Goal: Communication & Community: Answer question/provide support

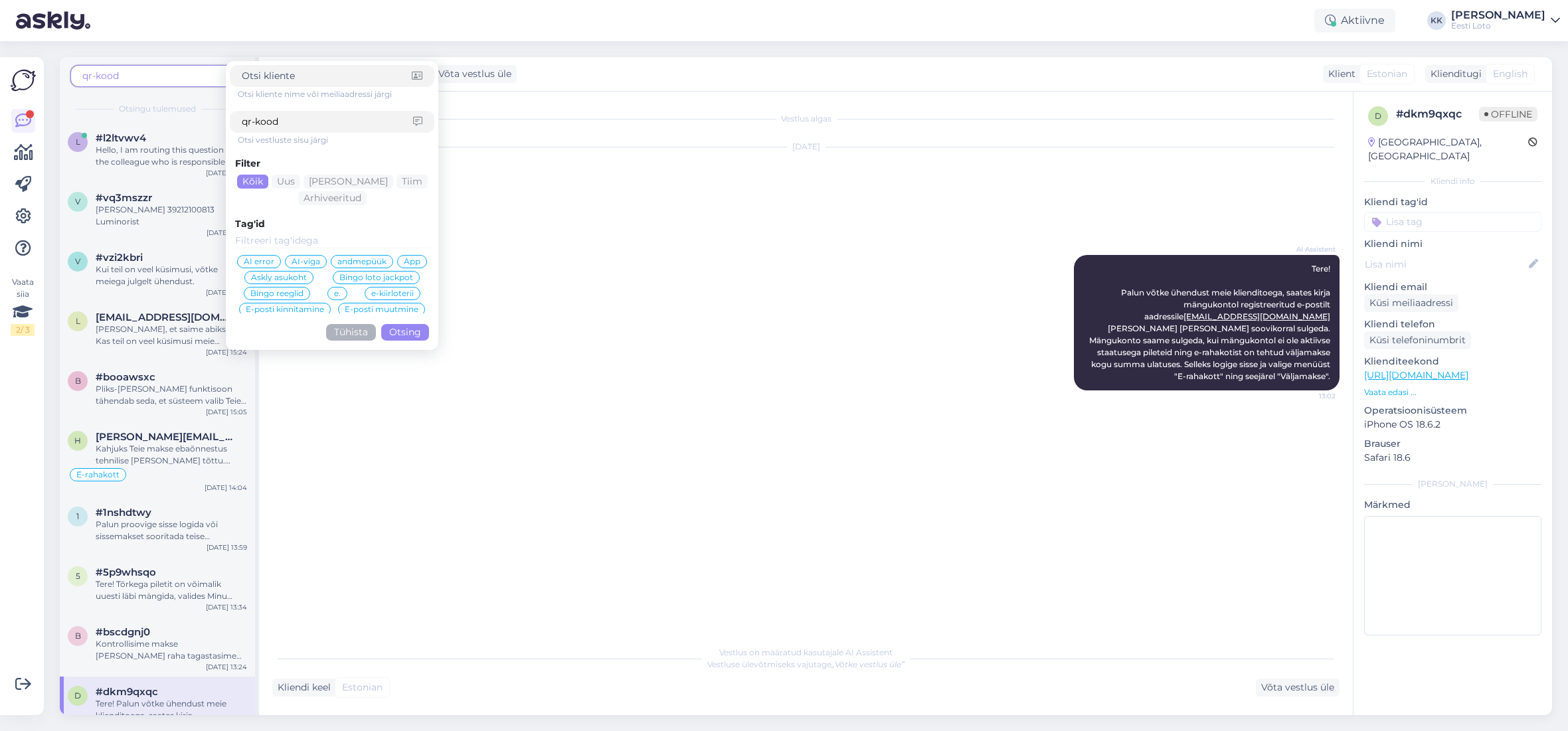
click at [28, 77] on img at bounding box center [23, 81] width 25 height 25
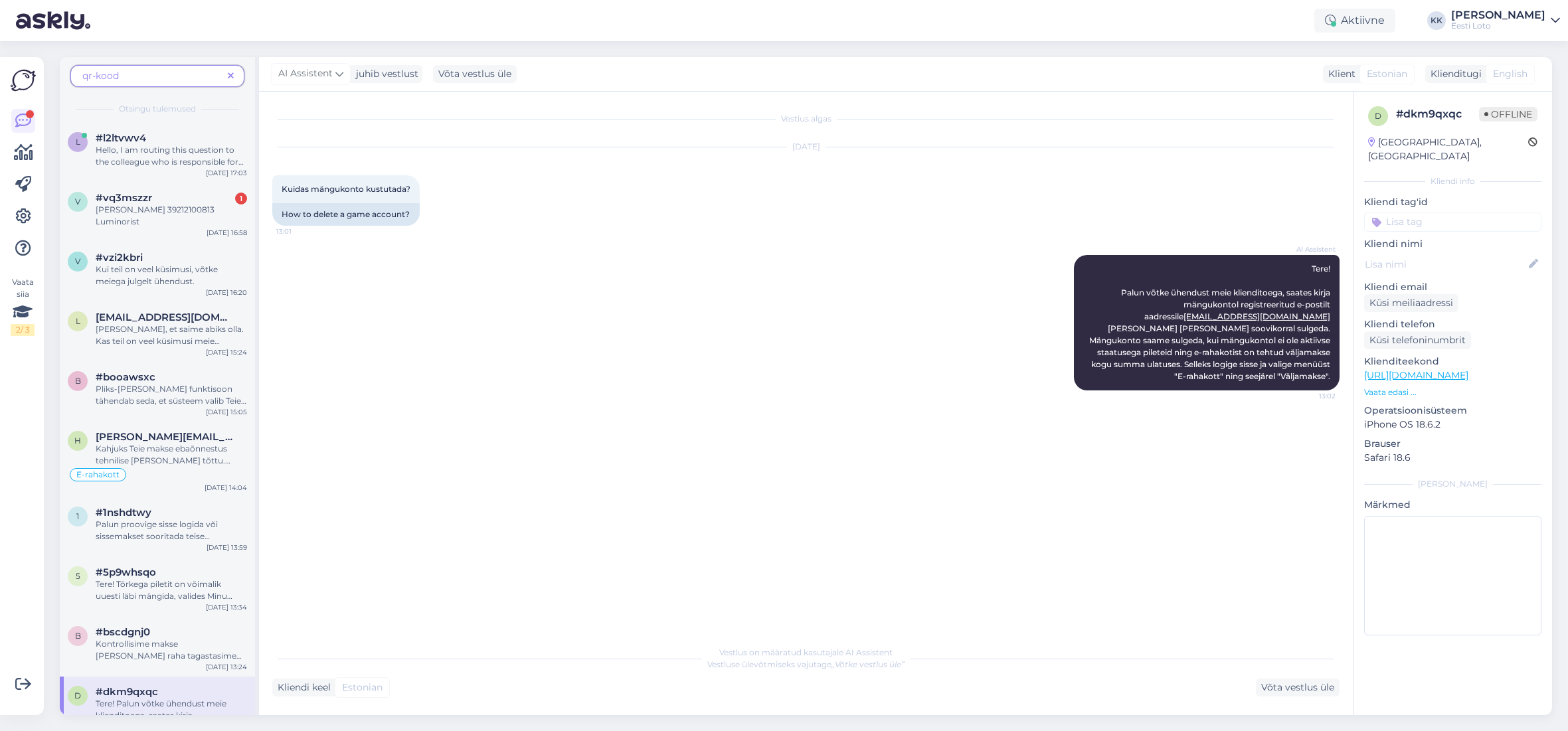
click at [239, 76] on span at bounding box center [230, 76] width 16 height 14
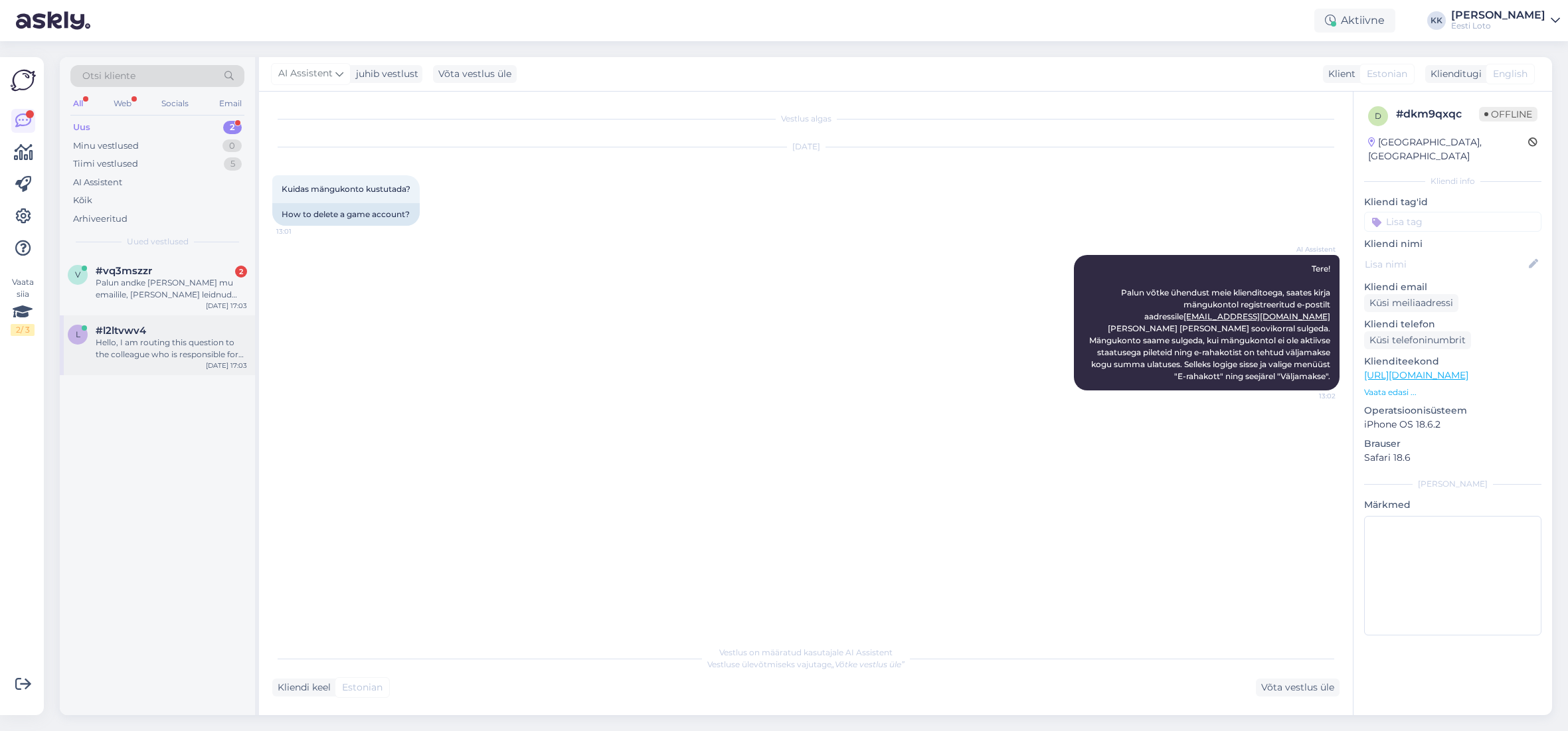
click at [159, 338] on div "Hello, I am routing this question to the colleague who is responsible for this …" at bounding box center [171, 348] width 152 height 24
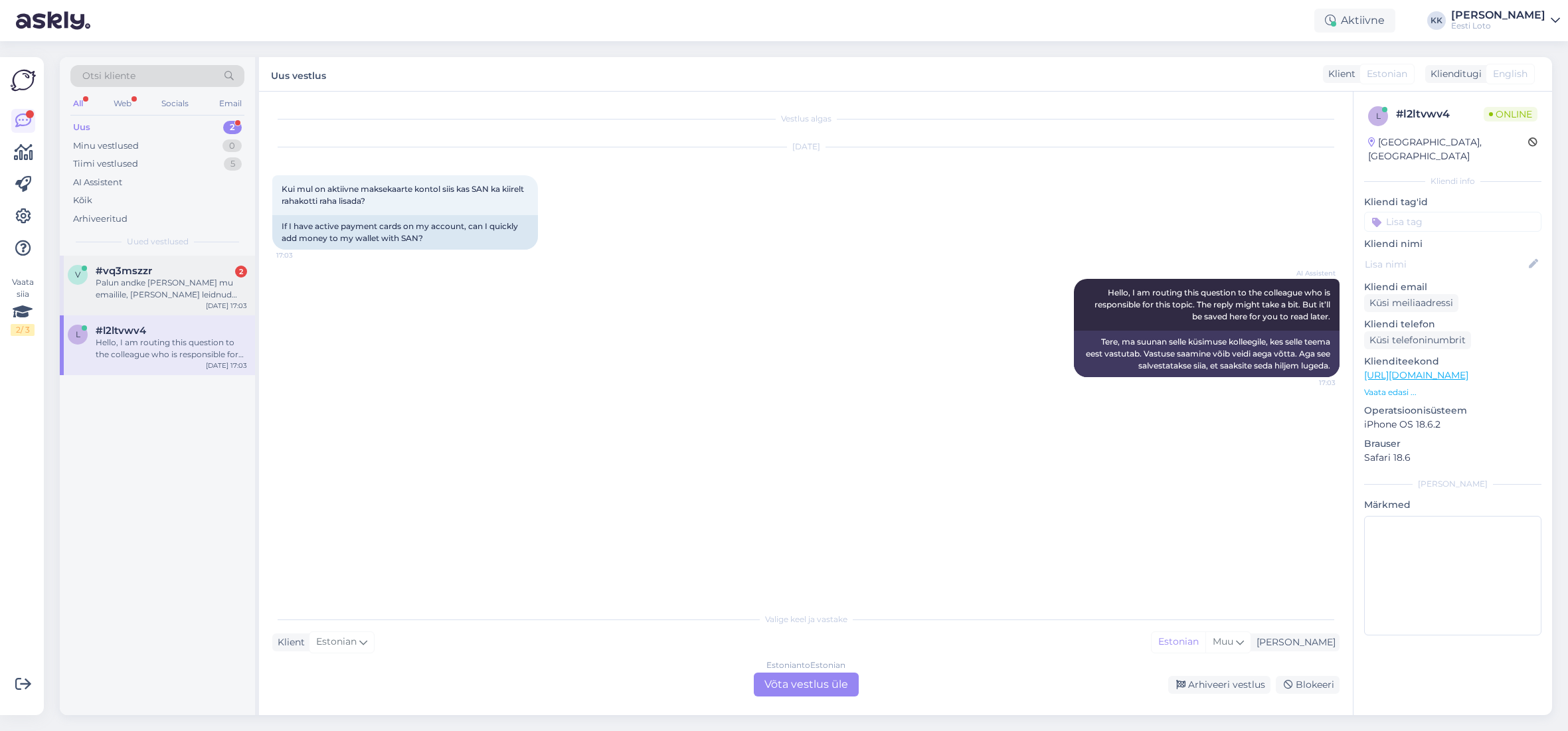
click at [143, 287] on div "Palun andke [PERSON_NAME] mu emailile, [PERSON_NAME] leidnud lahenduse. Email o…" at bounding box center [171, 289] width 152 height 24
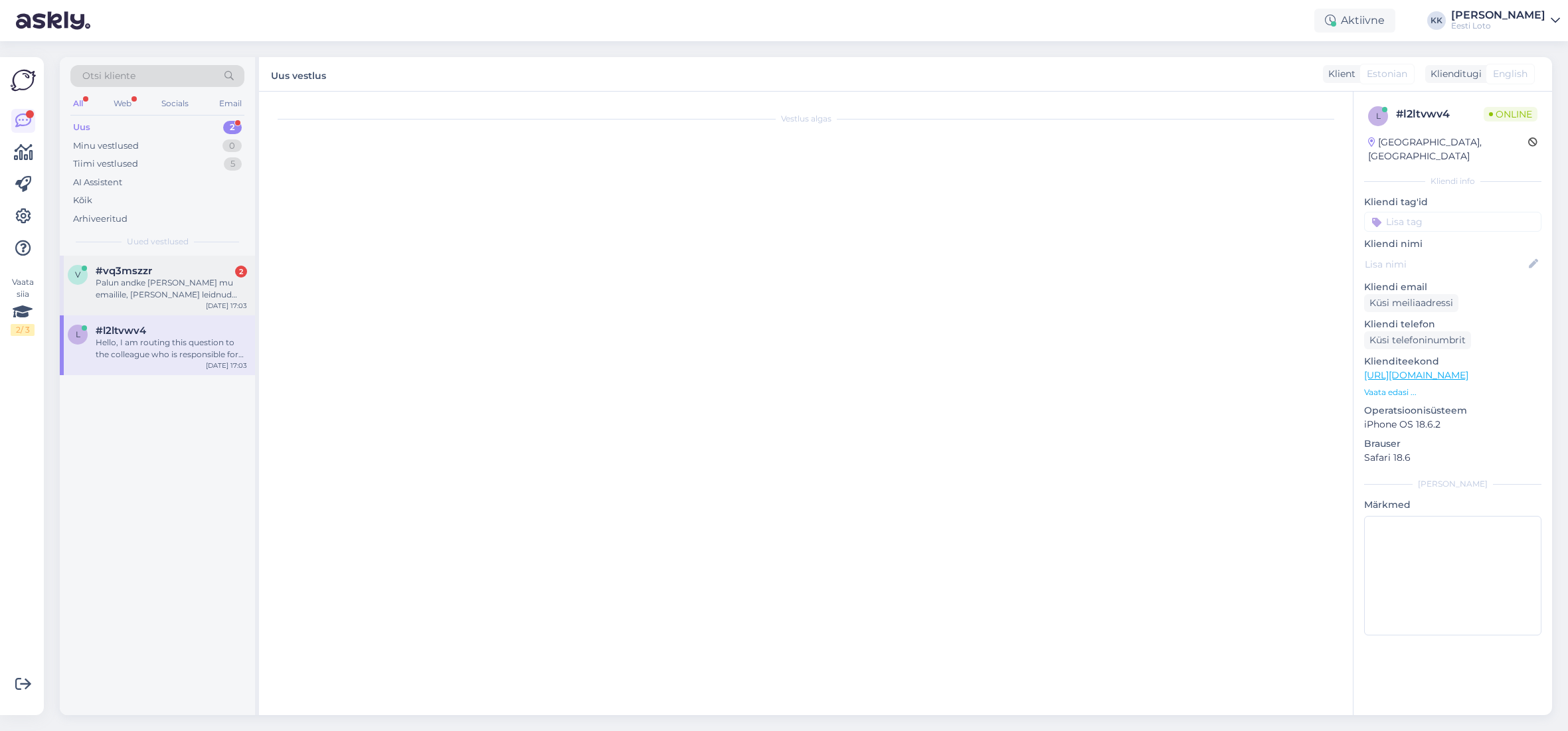
scroll to position [490, 0]
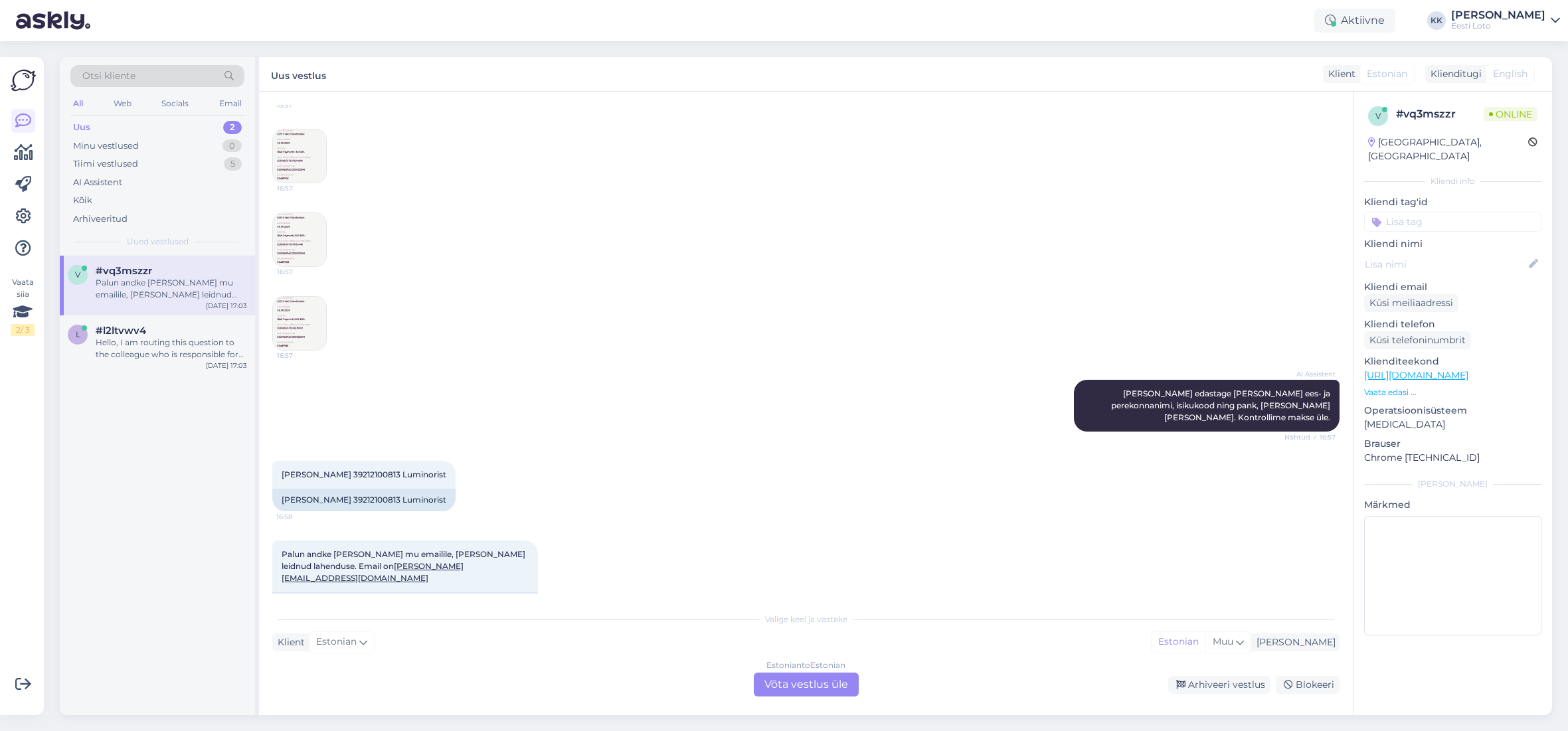
click at [302, 219] on img at bounding box center [300, 239] width 53 height 53
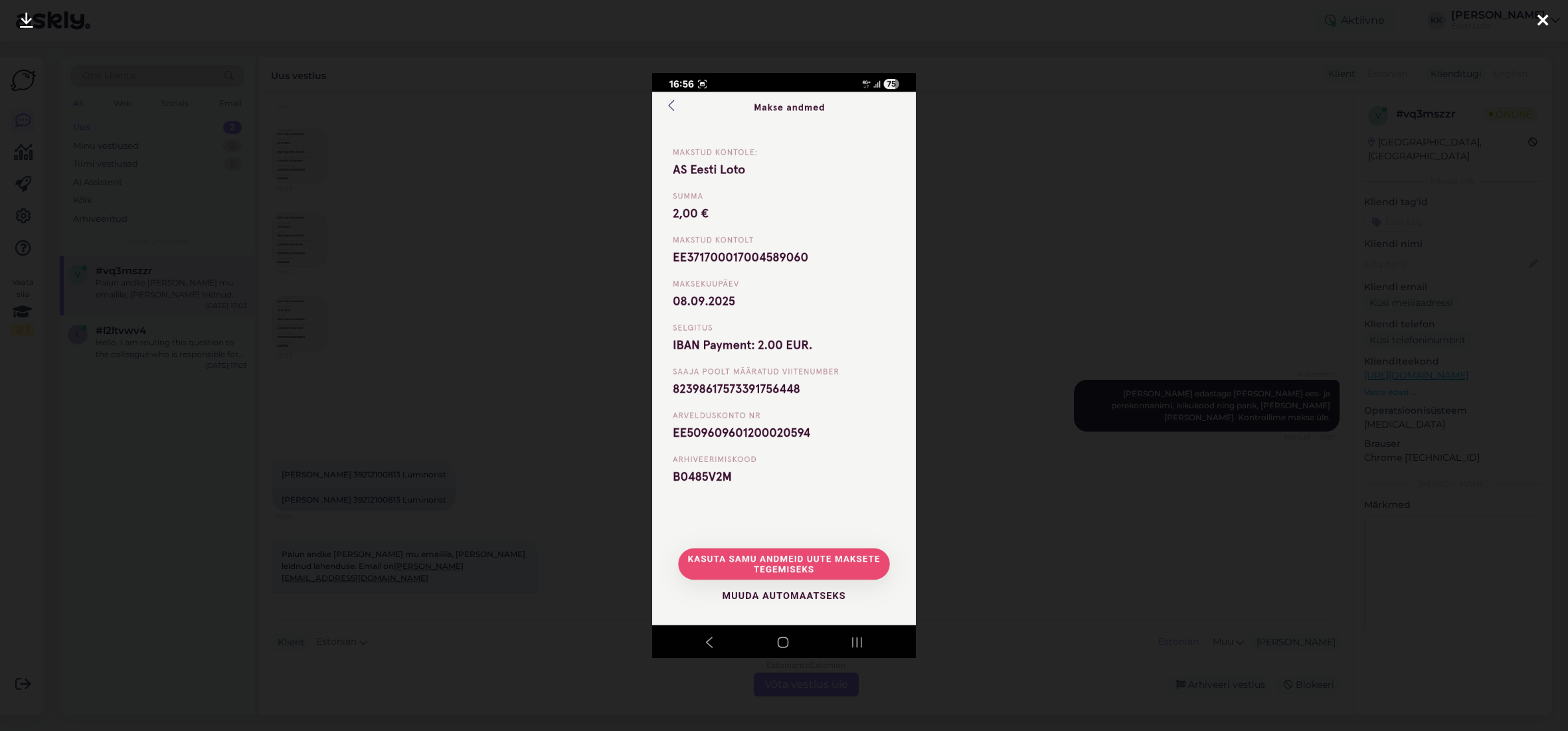
drag, startPoint x: 1541, startPoint y: 23, endPoint x: 1438, endPoint y: 41, distance: 104.6
click at [1541, 23] on icon at bounding box center [1543, 21] width 11 height 17
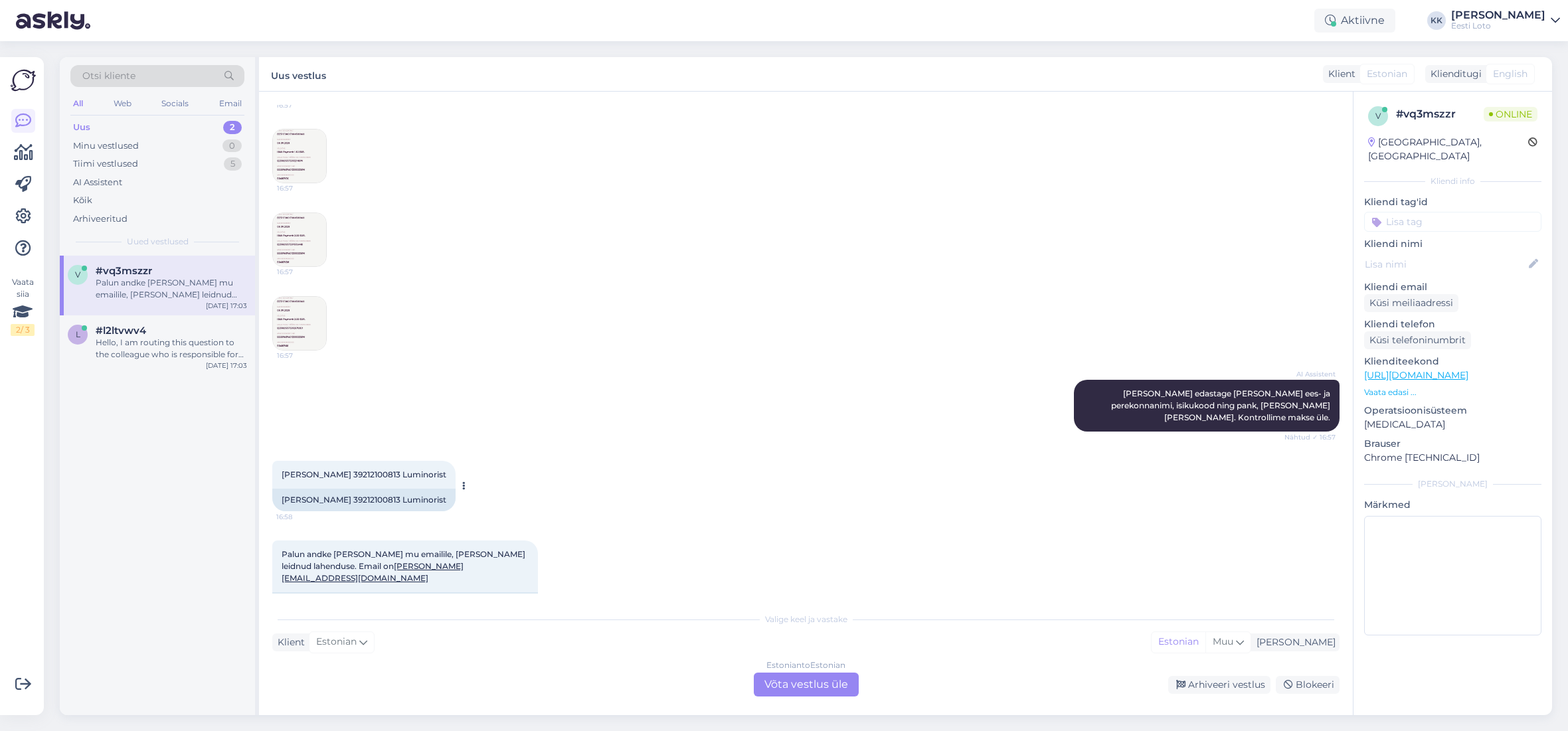
click at [384, 470] on span "[PERSON_NAME] 39212100813 Luminorist" at bounding box center [364, 474] width 164 height 10
copy span "39212100813"
click at [831, 688] on div "Estonian to Estonian Võta vestlus üle" at bounding box center [806, 685] width 105 height 24
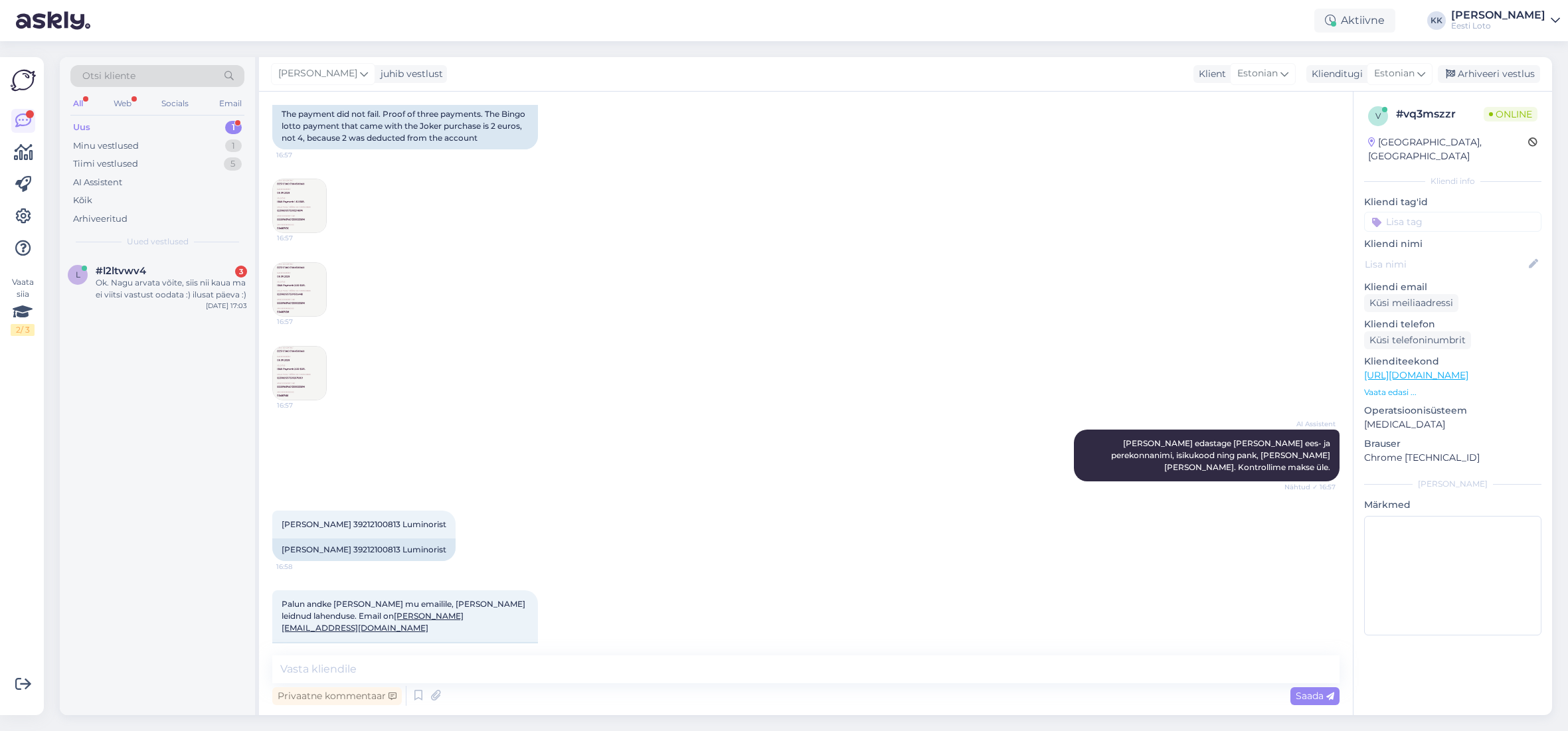
scroll to position [440, 0]
click at [147, 146] on div "Minu vestlused 1" at bounding box center [157, 146] width 174 height 19
click at [131, 216] on div "Arhiveeritud" at bounding box center [157, 219] width 174 height 19
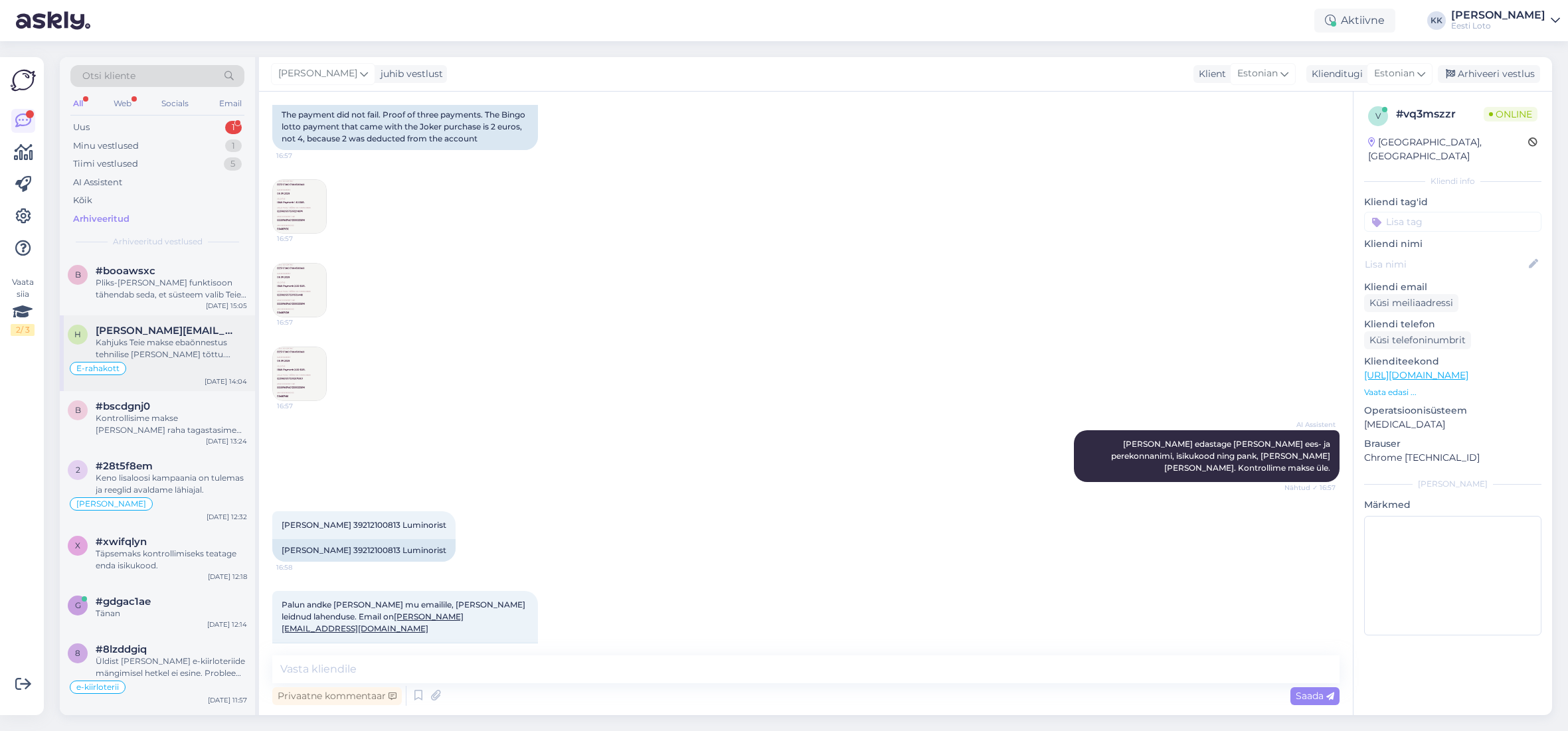
drag, startPoint x: 164, startPoint y: 355, endPoint x: 188, endPoint y: 358, distance: 24.2
click at [164, 355] on div "Kahjuks Teie makse ebaõnnestus tehnilise [PERSON_NAME] tõttu. Kontrollisime mak…" at bounding box center [171, 348] width 152 height 24
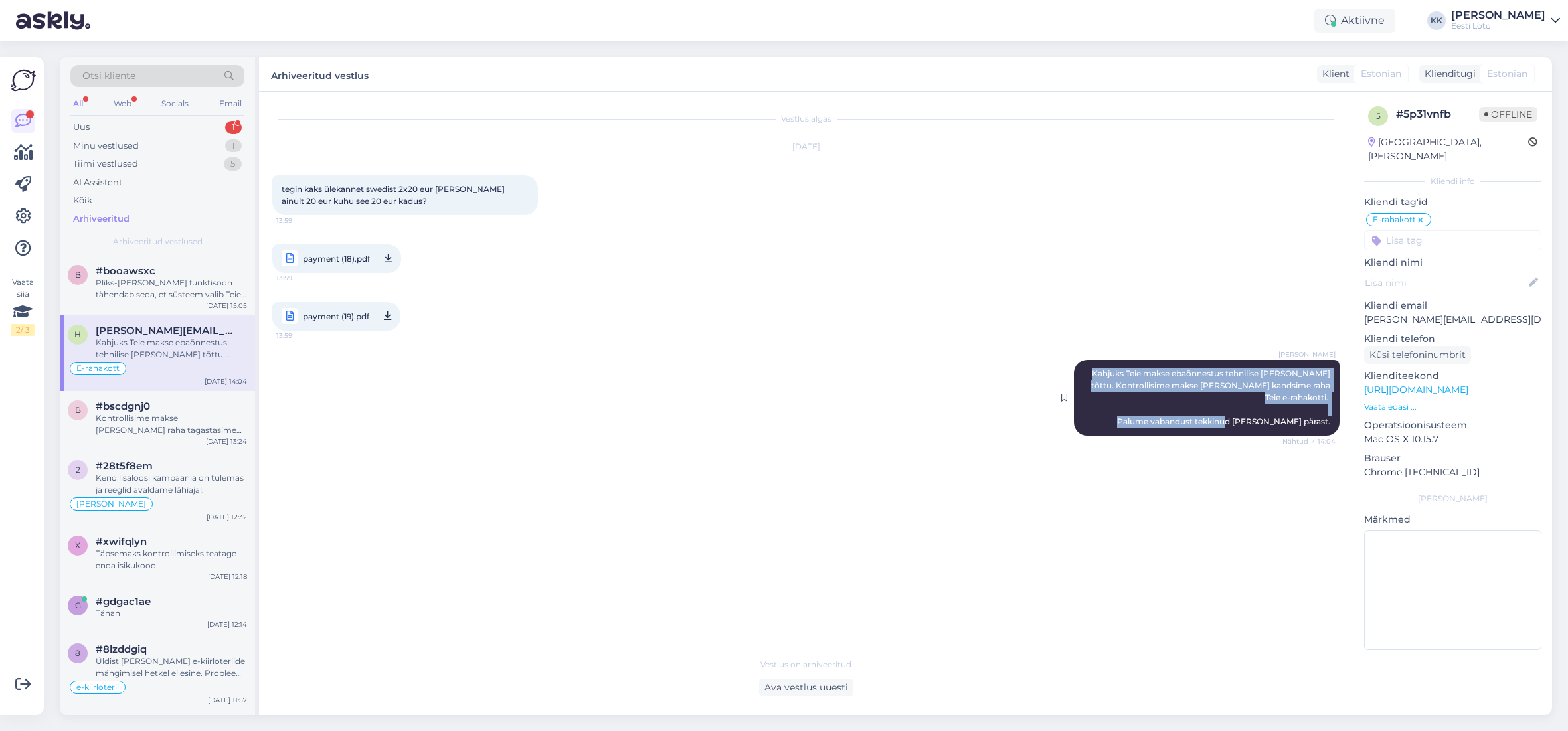
drag, startPoint x: 1110, startPoint y: 372, endPoint x: 1332, endPoint y: 415, distance: 226.1
click at [1334, 415] on div "[PERSON_NAME] [PERSON_NAME] makse ebaõnnestus tehnilise [PERSON_NAME] tõttu. Ko…" at bounding box center [1206, 398] width 265 height 76
copy span "Kahjuks Teie makse ebaõnnestus tehnilise [PERSON_NAME] tõttu. Kontrollisime mak…"
click at [120, 147] on div "Minu vestlused" at bounding box center [106, 146] width 66 height 13
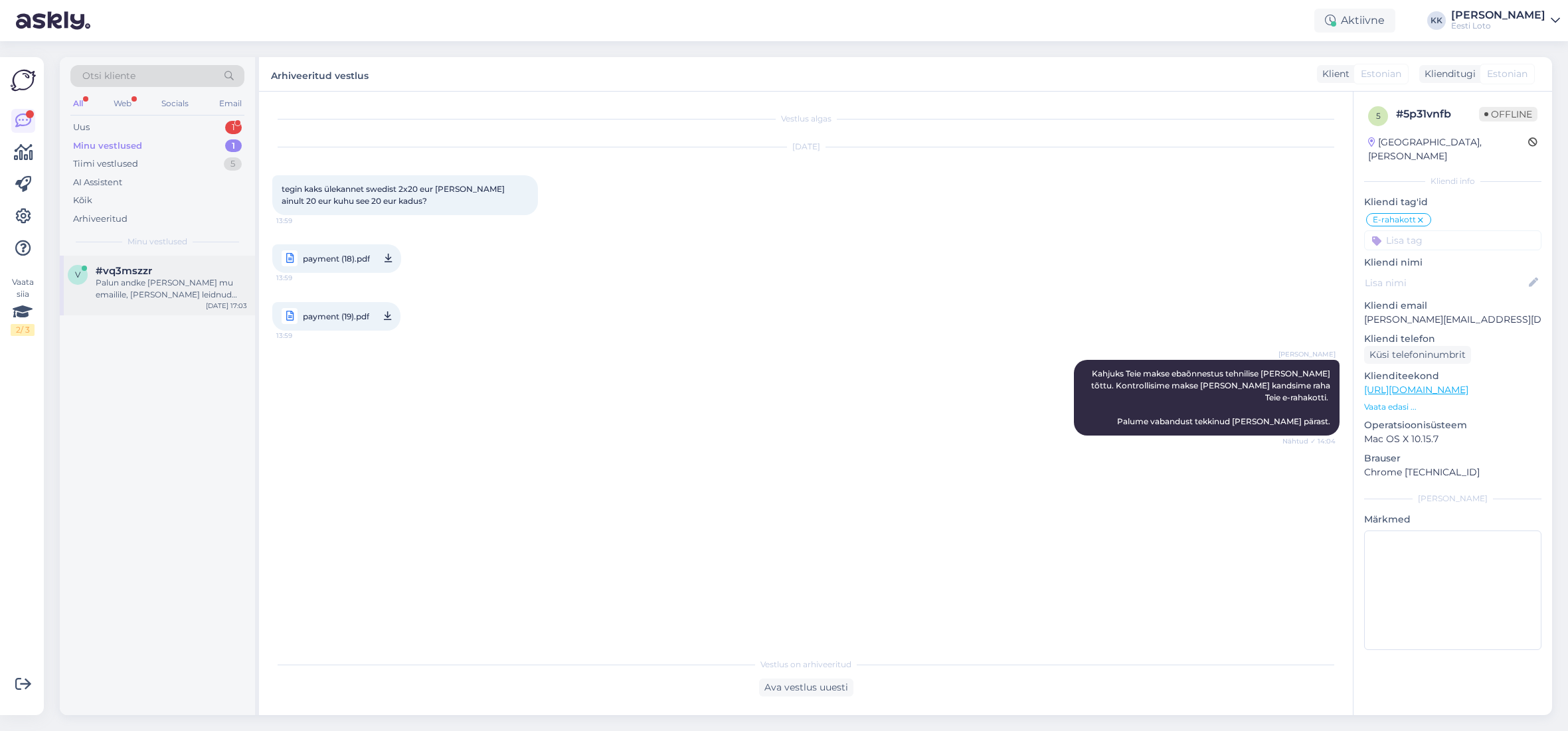
click at [147, 275] on span "#vq3mszzr" at bounding box center [124, 271] width 56 height 12
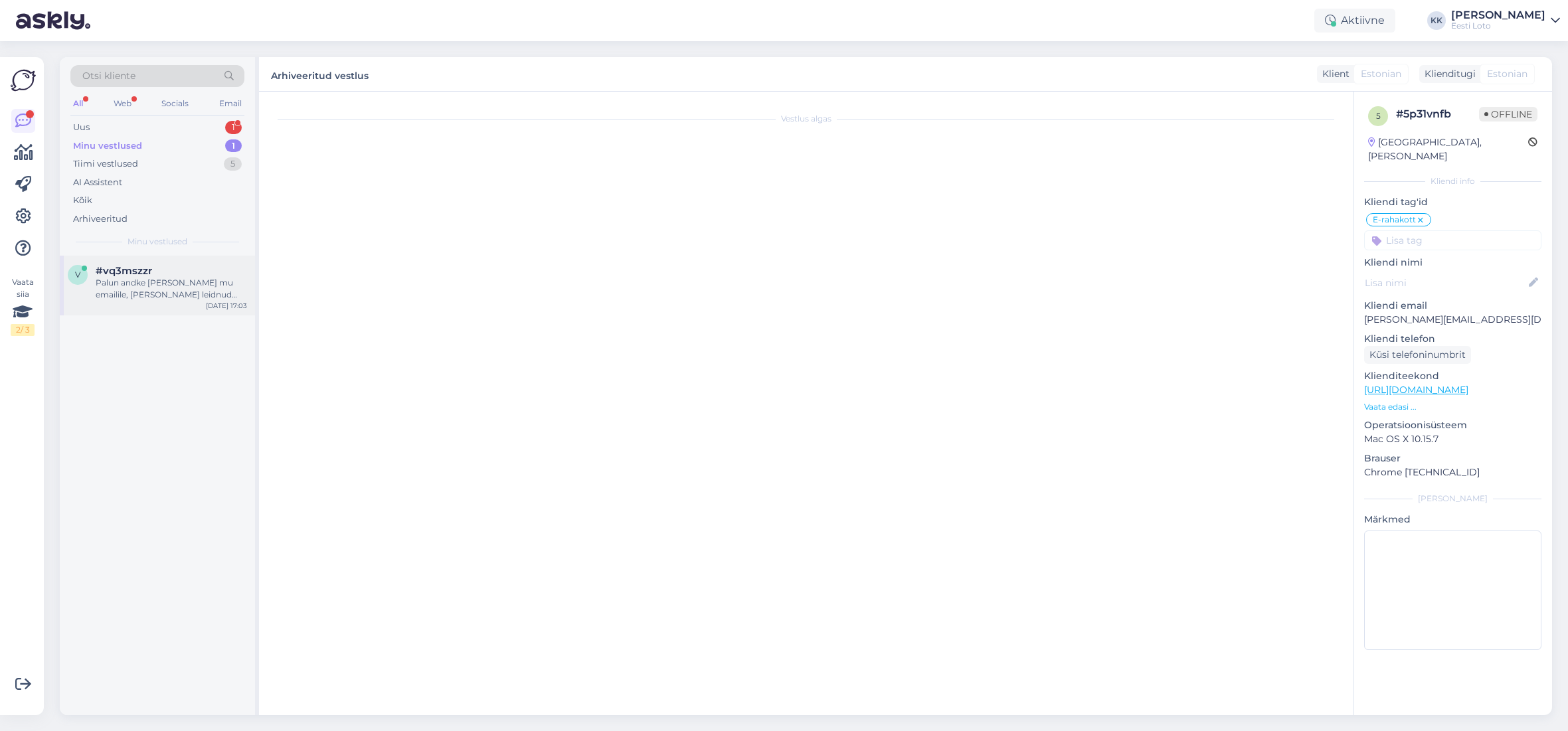
scroll to position [441, 0]
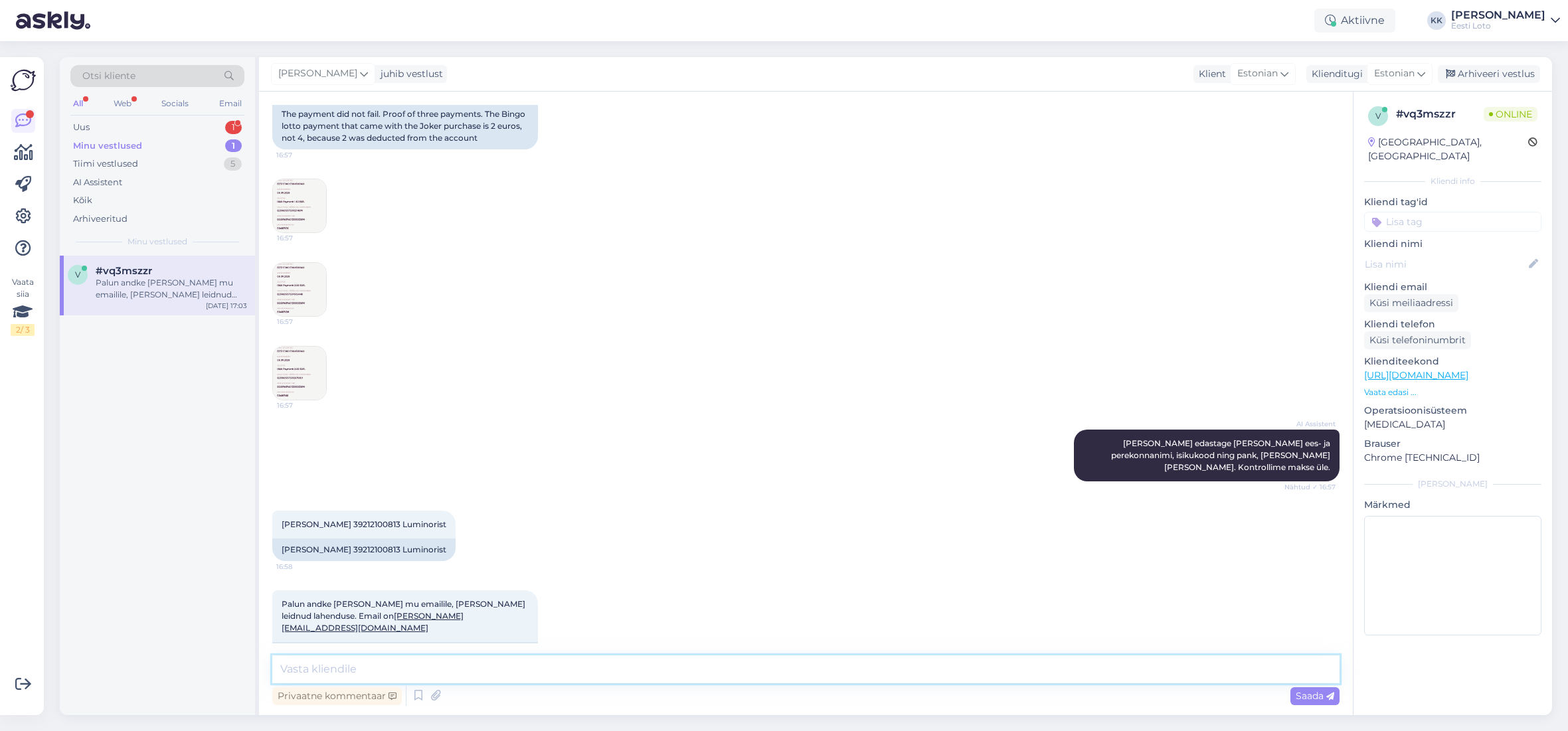
click at [478, 669] on textarea at bounding box center [806, 670] width 1067 height 28
paste textarea "Kahjuks Teie makse ebaõnnestus tehnilise [PERSON_NAME] tõttu. Kontrollisime mak…"
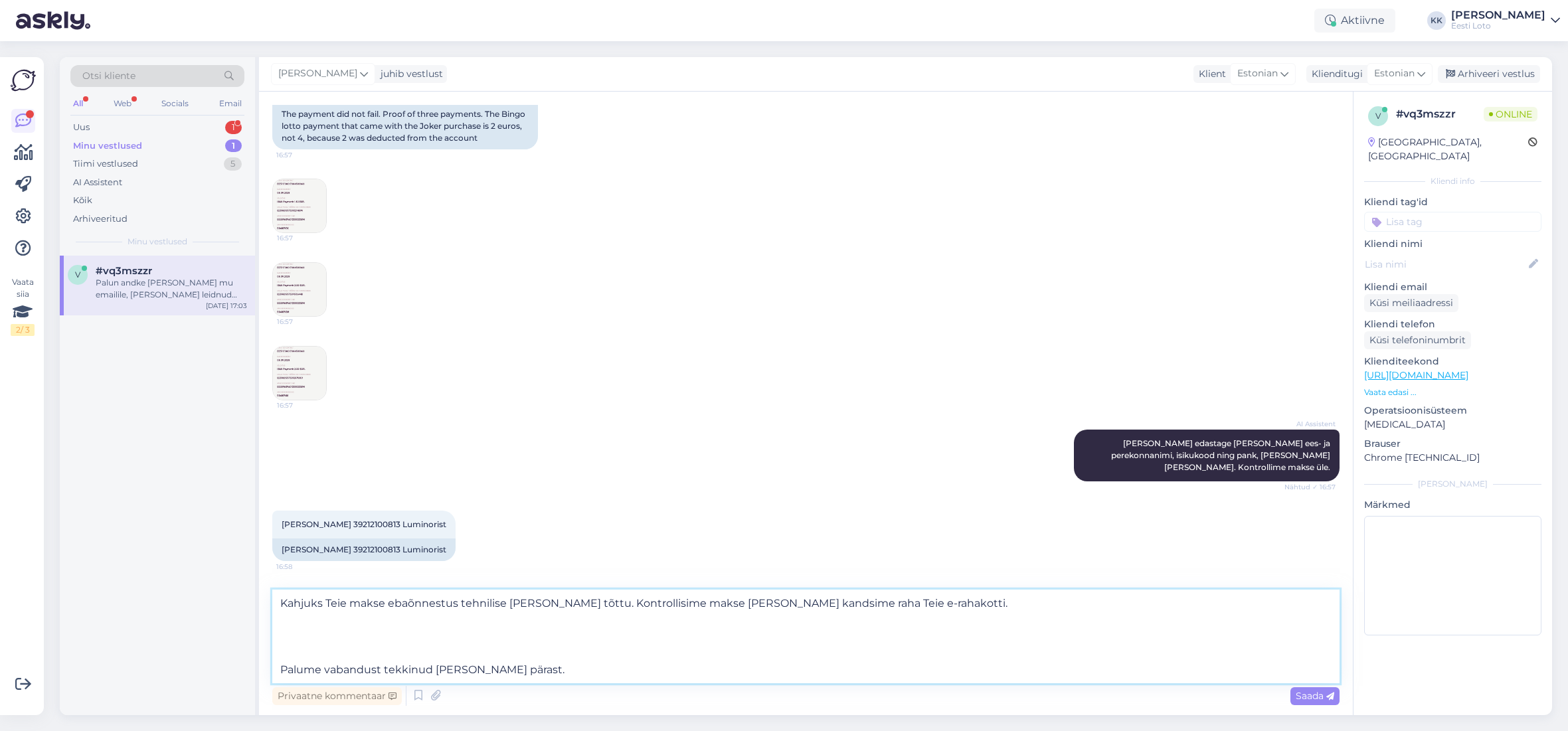
click at [279, 668] on textarea "Kahjuks Teie makse ebaõnnestus tehnilise [PERSON_NAME] tõttu. Kontrollisime mak…" at bounding box center [806, 637] width 1067 height 94
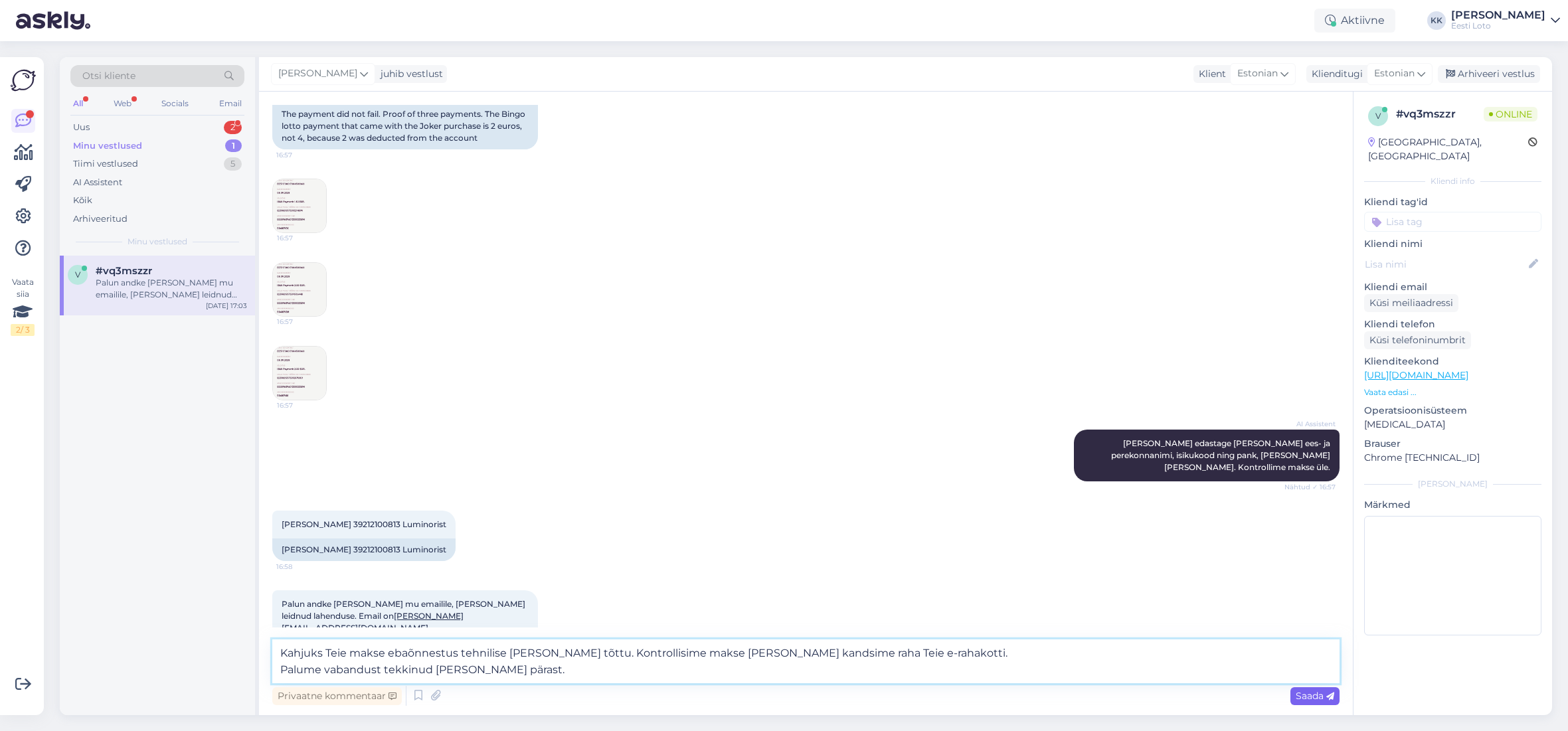
type textarea "Kahjuks Teie makse ebaõnnestus tehnilise [PERSON_NAME] tõttu. Kontrollisime mak…"
click at [1299, 697] on span "Saada" at bounding box center [1314, 696] width 38 height 12
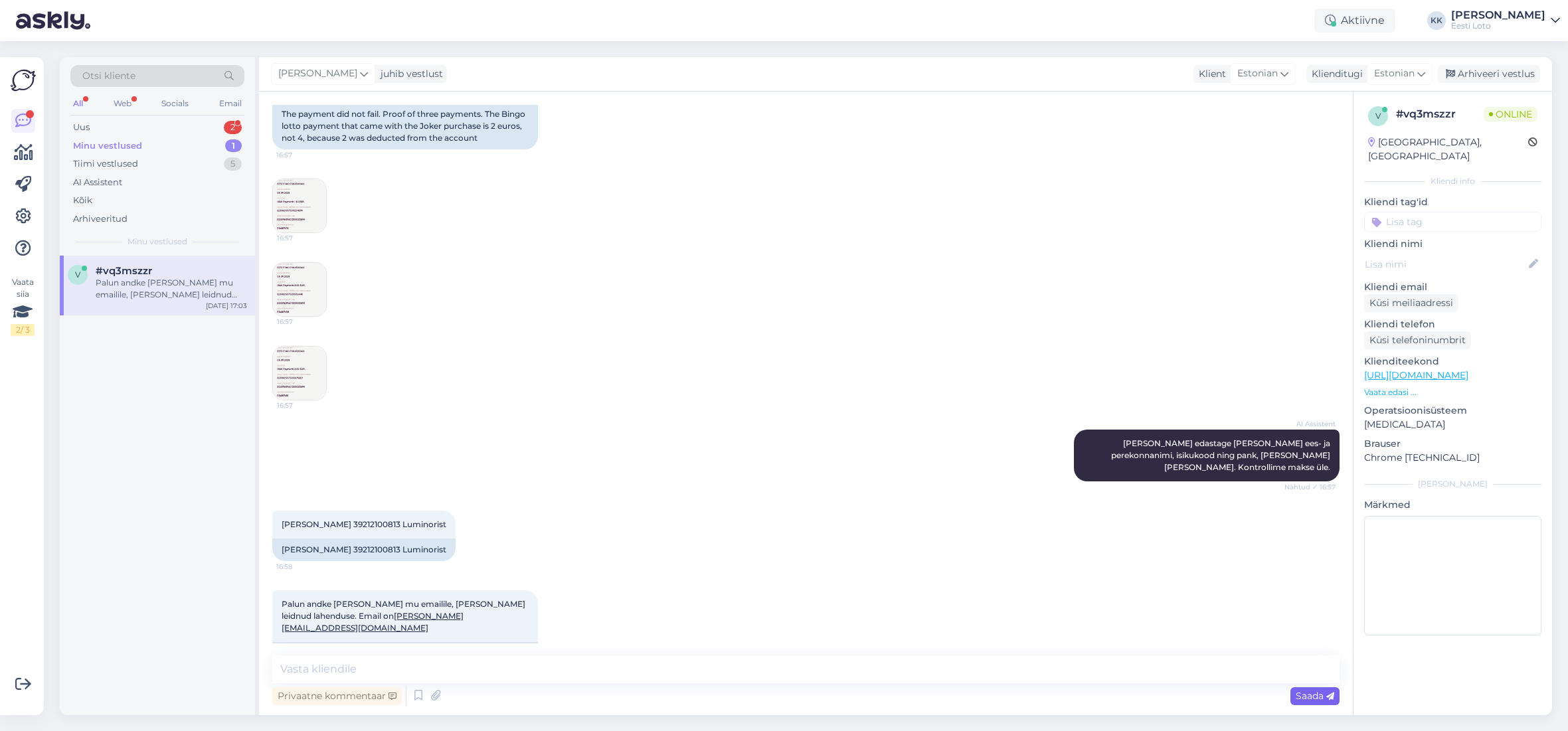
scroll to position [521, 0]
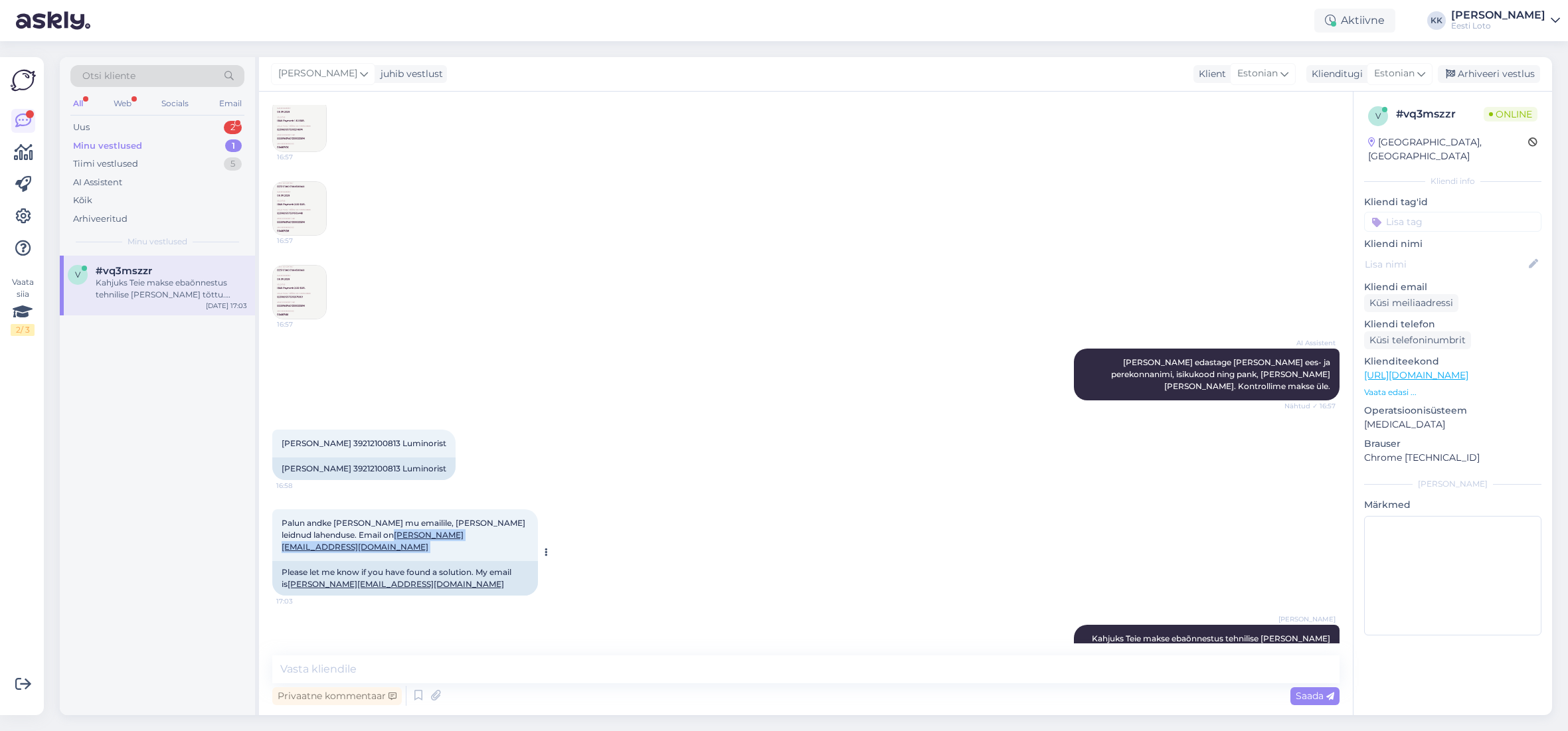
drag, startPoint x: 494, startPoint y: 501, endPoint x: 366, endPoint y: 501, distance: 128.0
click at [366, 510] on div "Palun andke [PERSON_NAME] mu emailile, [PERSON_NAME] leidnud lahenduse. Email o…" at bounding box center [405, 535] width 265 height 52
copy span "[PERSON_NAME][EMAIL_ADDRESS][DOMAIN_NAME]"
click at [112, 478] on div "v #vq3mszzr Kahjuks Teie makse ebaõnnestus tehnilise [PERSON_NAME] tõttu. Kontr…" at bounding box center [157, 485] width 196 height 459
drag, startPoint x: 1093, startPoint y: 603, endPoint x: 1334, endPoint y: 617, distance: 241.4
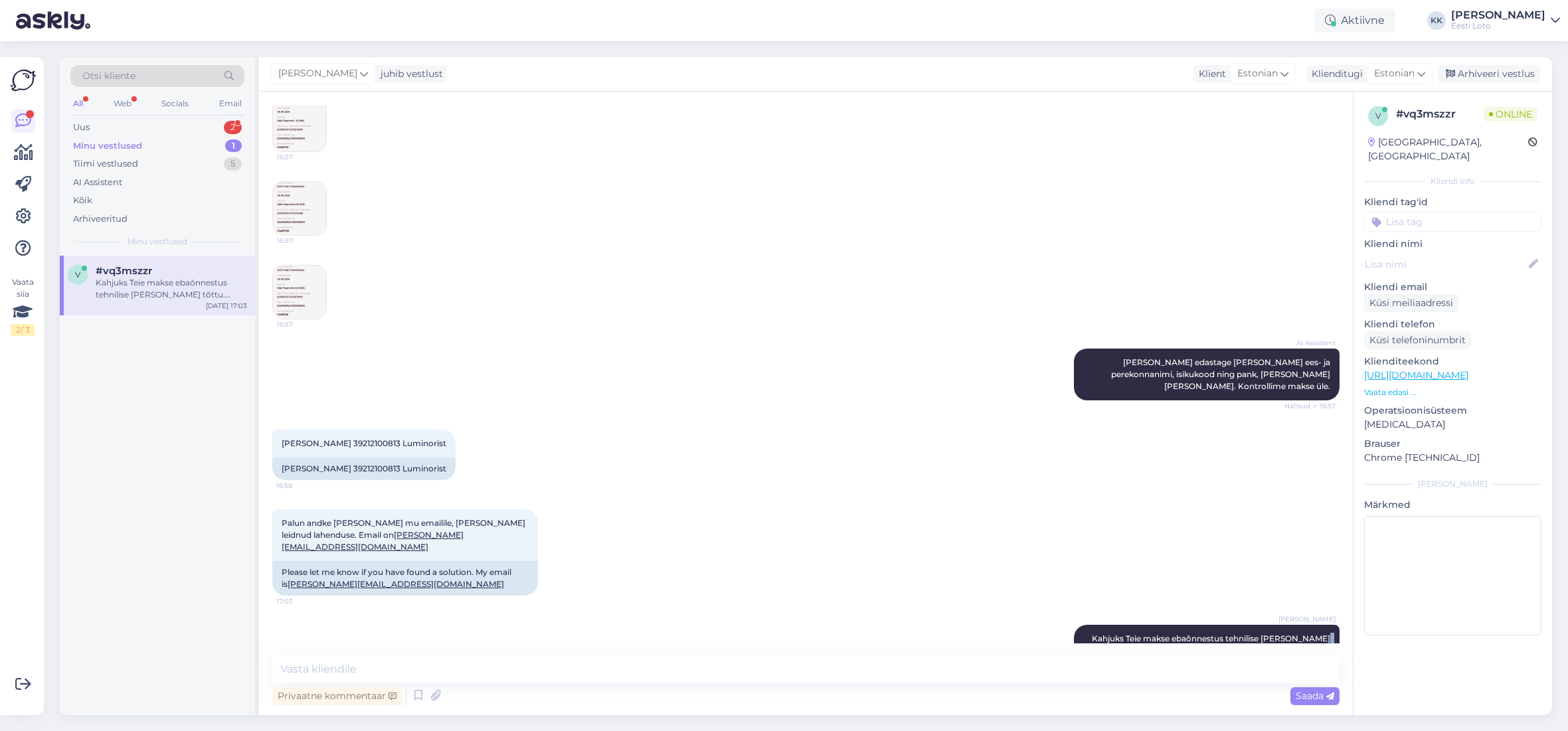
click at [1335, 625] on div "[PERSON_NAME] Kahjuks Teie makse ebaõnnestus tehnilise [PERSON_NAME] tõttu. Kon…" at bounding box center [1206, 657] width 265 height 63
copy span "Kontrollisime makse [PERSON_NAME] kandsime raha Teie e-rahakotti. Palume vaband…"
click at [1202, 674] on textarea at bounding box center [806, 670] width 1067 height 28
click at [160, 141] on div "Minu vestlused 1" at bounding box center [157, 146] width 174 height 19
click at [1420, 212] on input at bounding box center [1452, 221] width 178 height 20
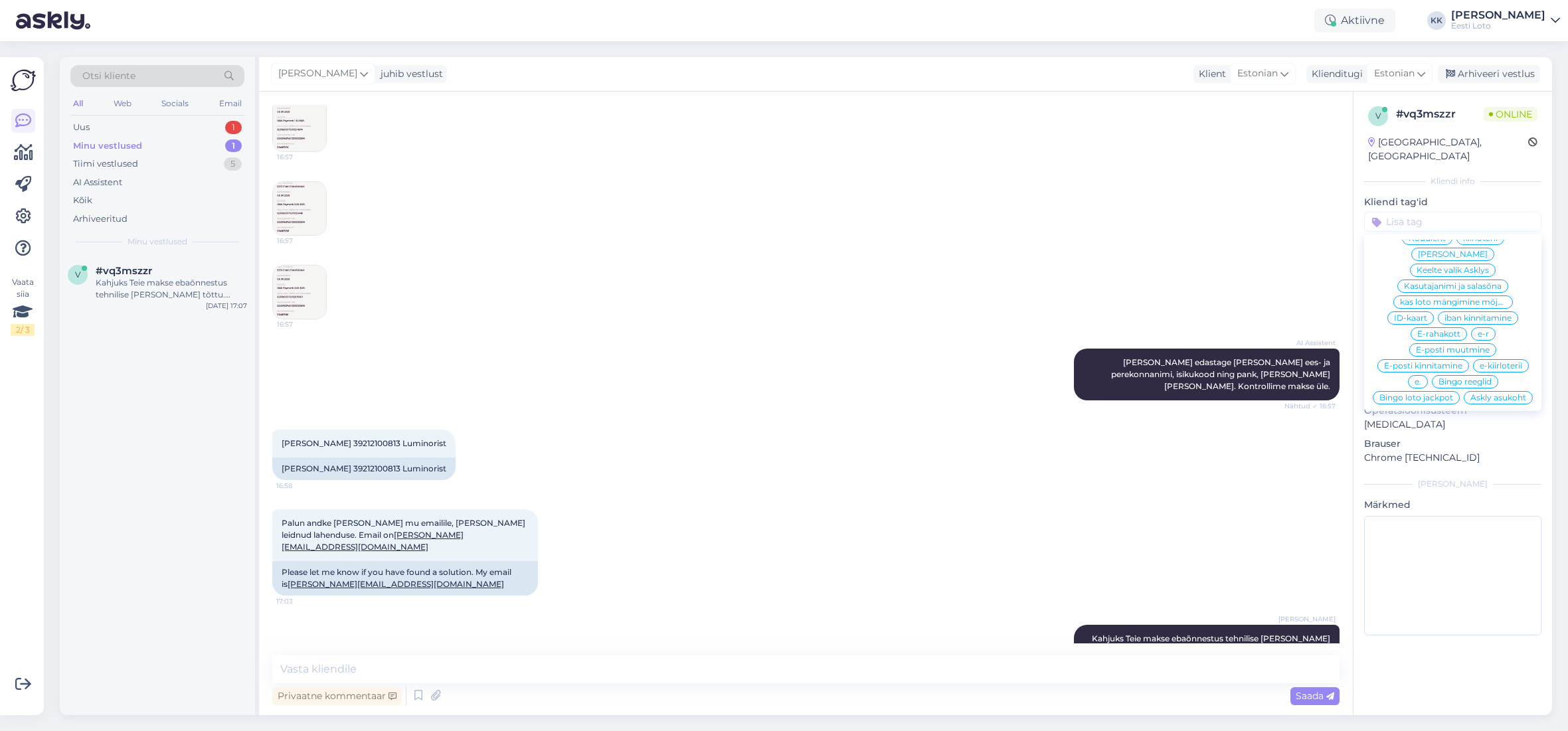
scroll to position [384, 0]
click at [1466, 306] on div "keno lisaloos Õnn [PERSON_NAME] võidu väljamaksmine võiduteavitus Võidufond ves…" at bounding box center [1452, 322] width 178 height 166
click at [1458, 333] on span "E-rahakott" at bounding box center [1438, 337] width 43 height 8
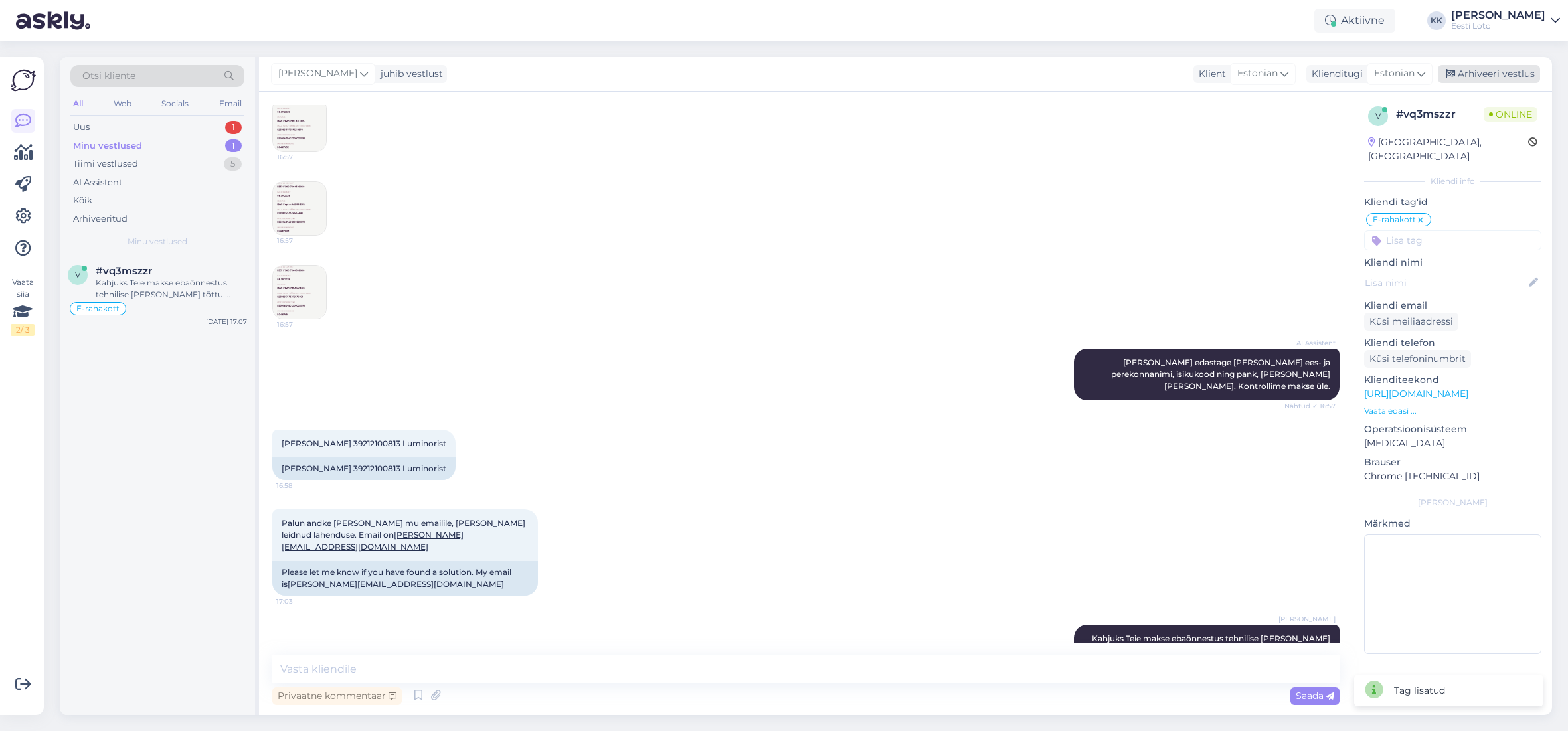
click at [1509, 76] on div "Arhiveeri vestlus" at bounding box center [1488, 74] width 102 height 18
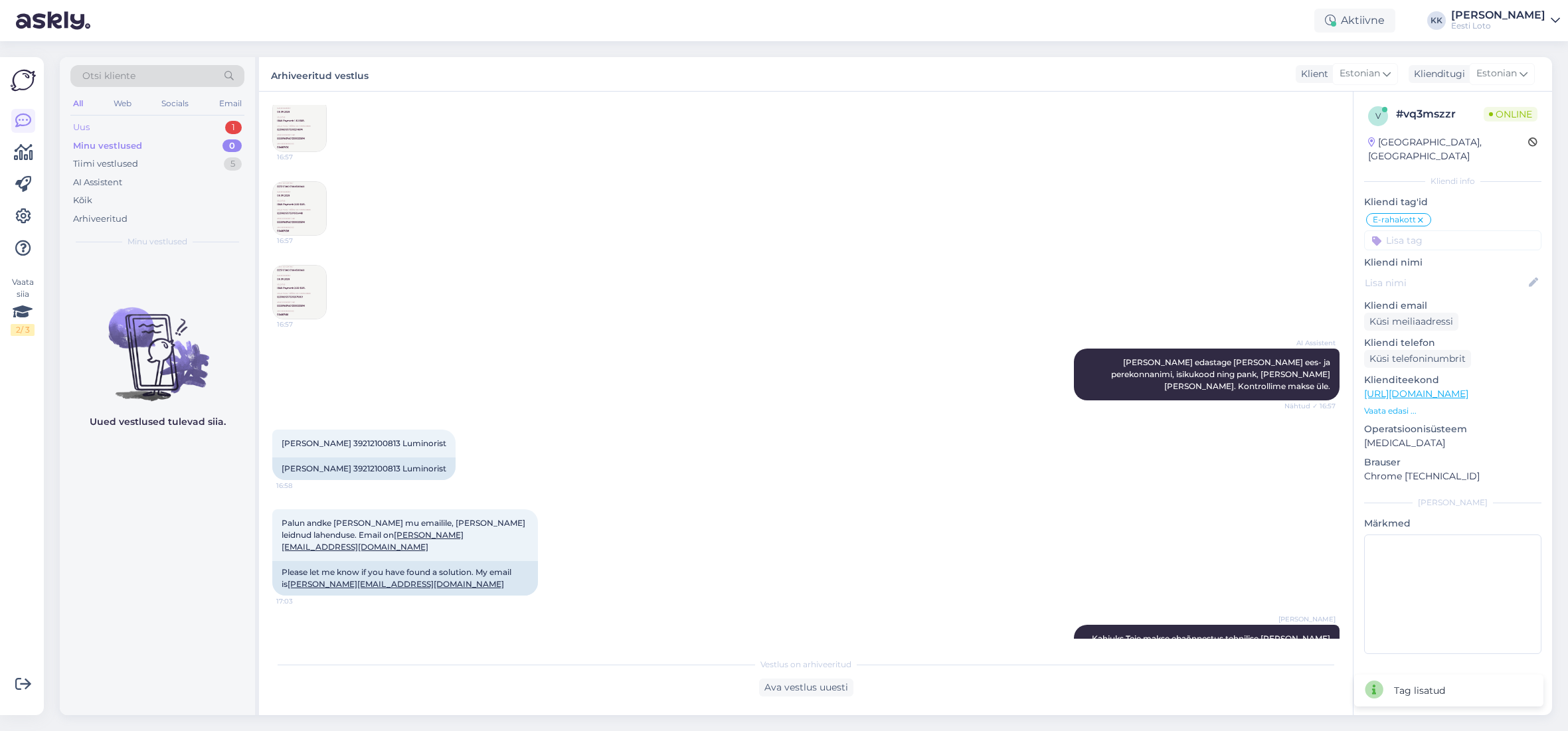
click at [122, 132] on div "Uus 1" at bounding box center [157, 128] width 174 height 19
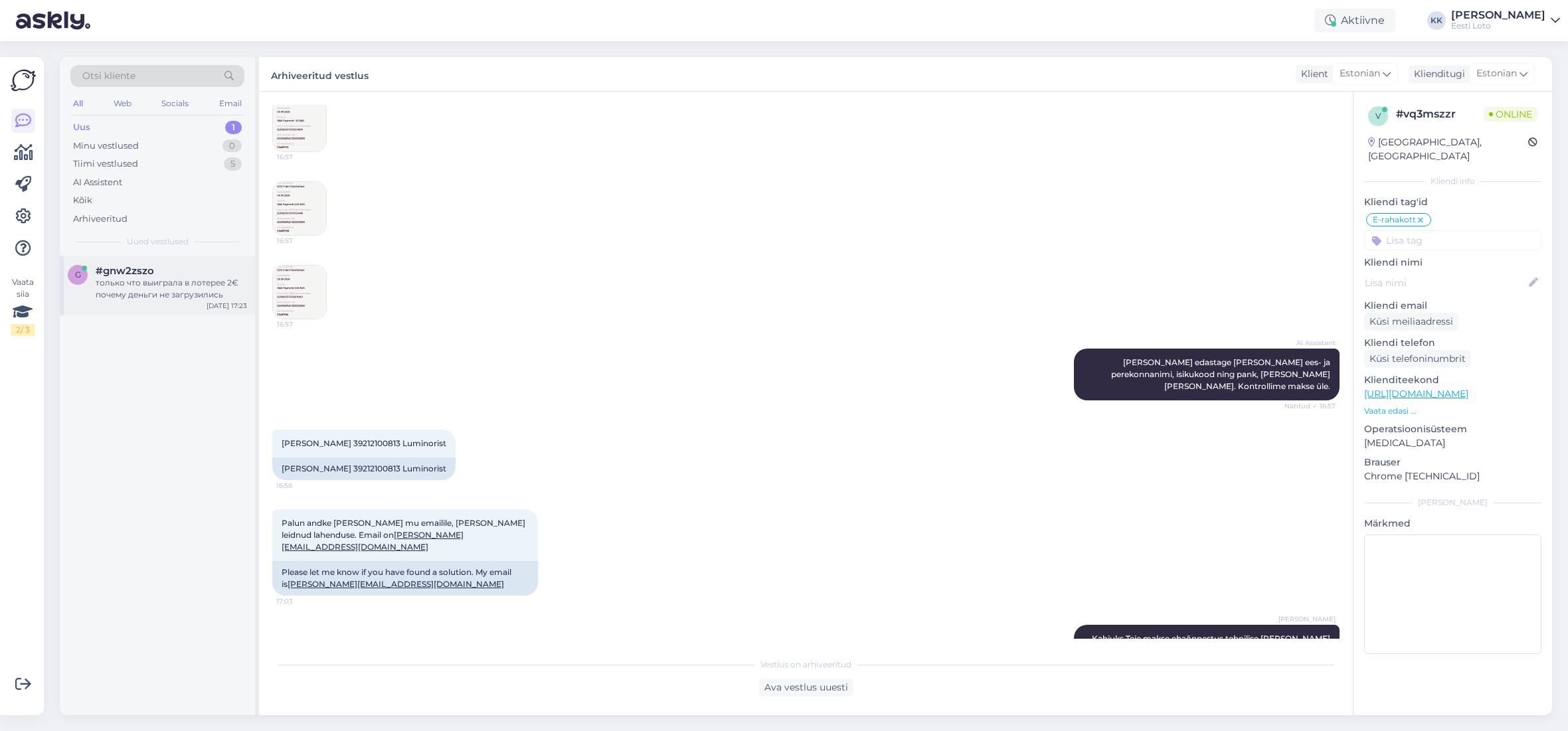
click at [126, 295] on div "только что выиграла в лотерее 2€ почему деньги не загрузились" at bounding box center [171, 289] width 152 height 24
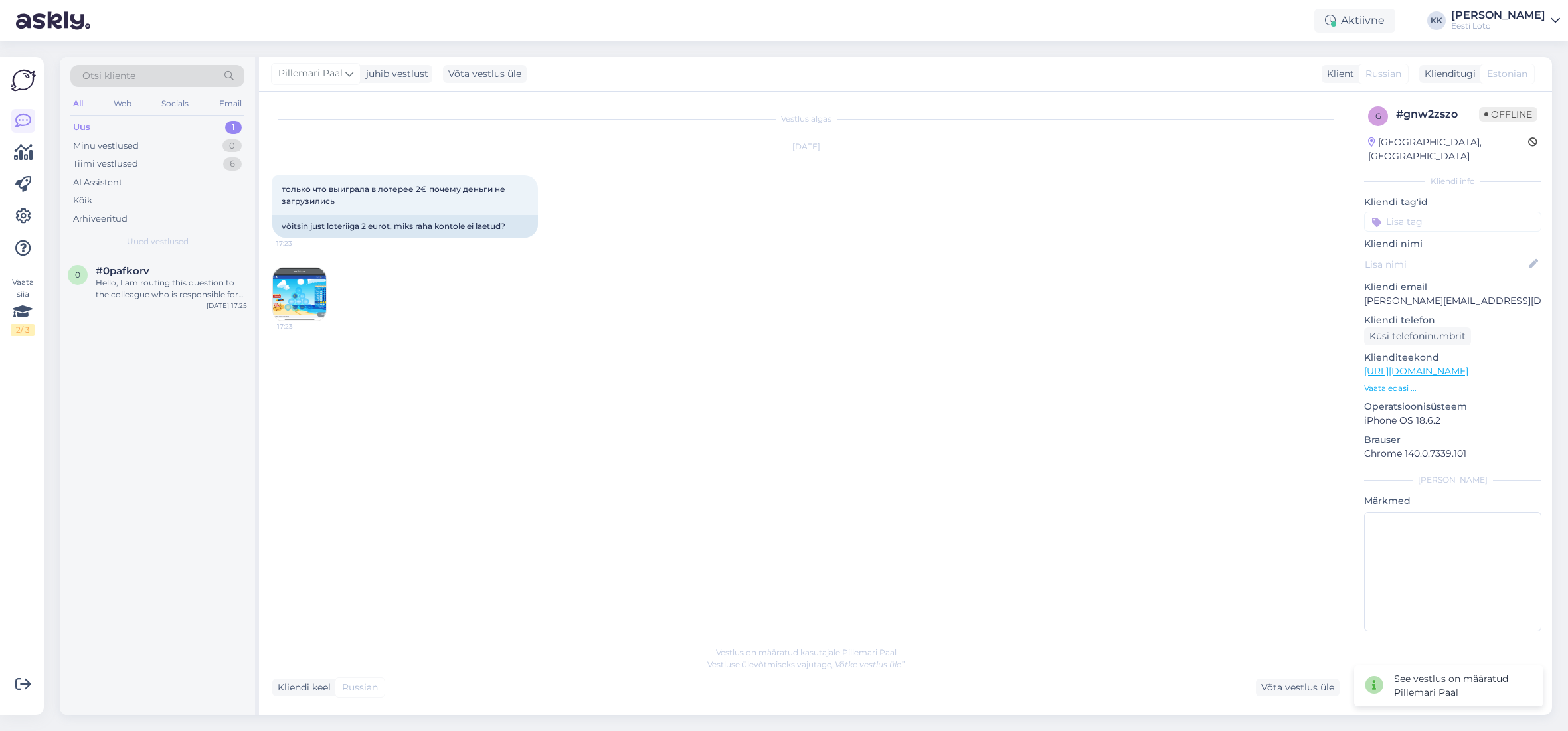
click at [162, 129] on div "Uus 1" at bounding box center [157, 128] width 174 height 19
click at [157, 286] on div "Hello, I am routing this question to the colleague who is responsible for this …" at bounding box center [171, 289] width 152 height 24
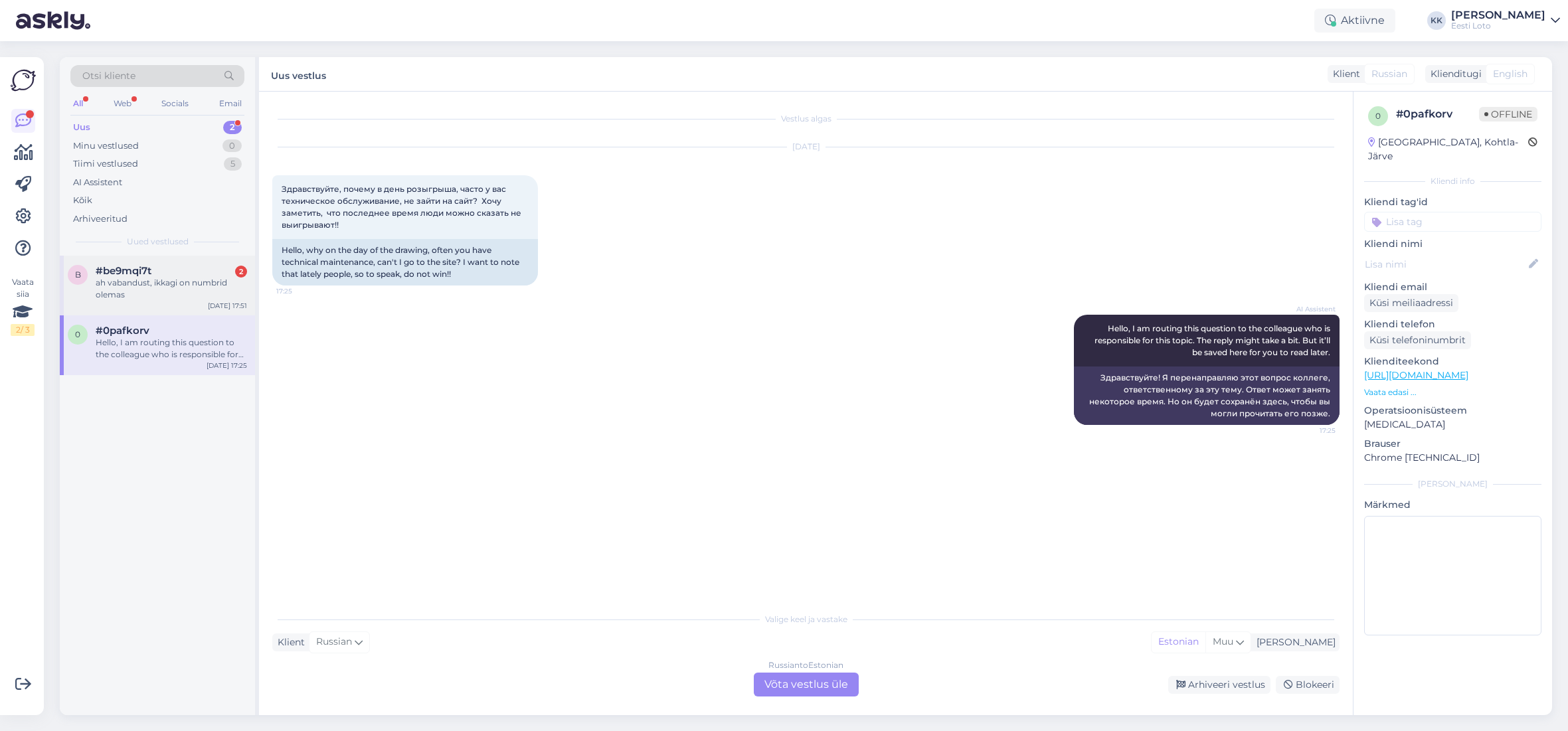
click at [153, 281] on div "ah vabandust, ikkagi on numbrid olemas" at bounding box center [171, 289] width 152 height 24
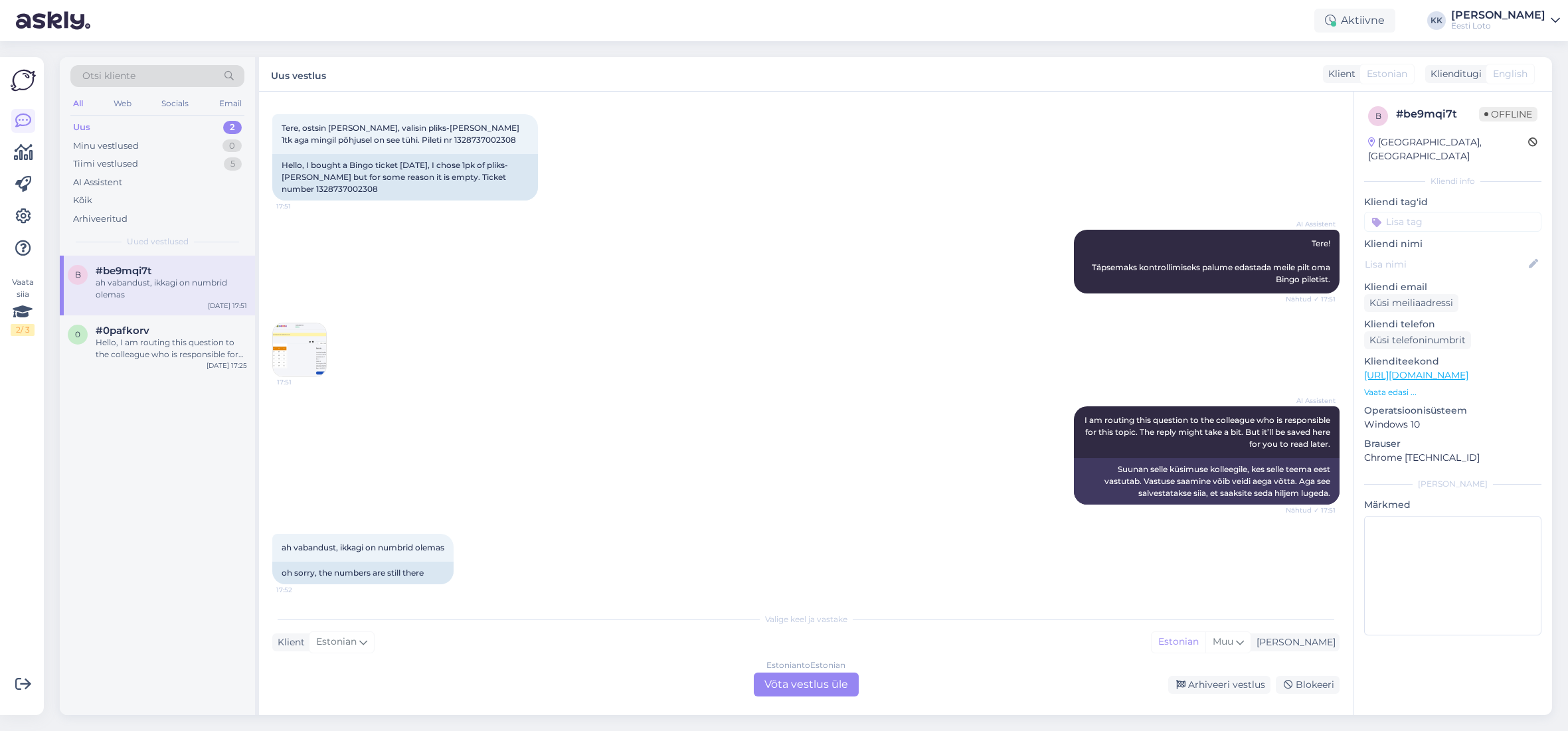
scroll to position [59, 0]
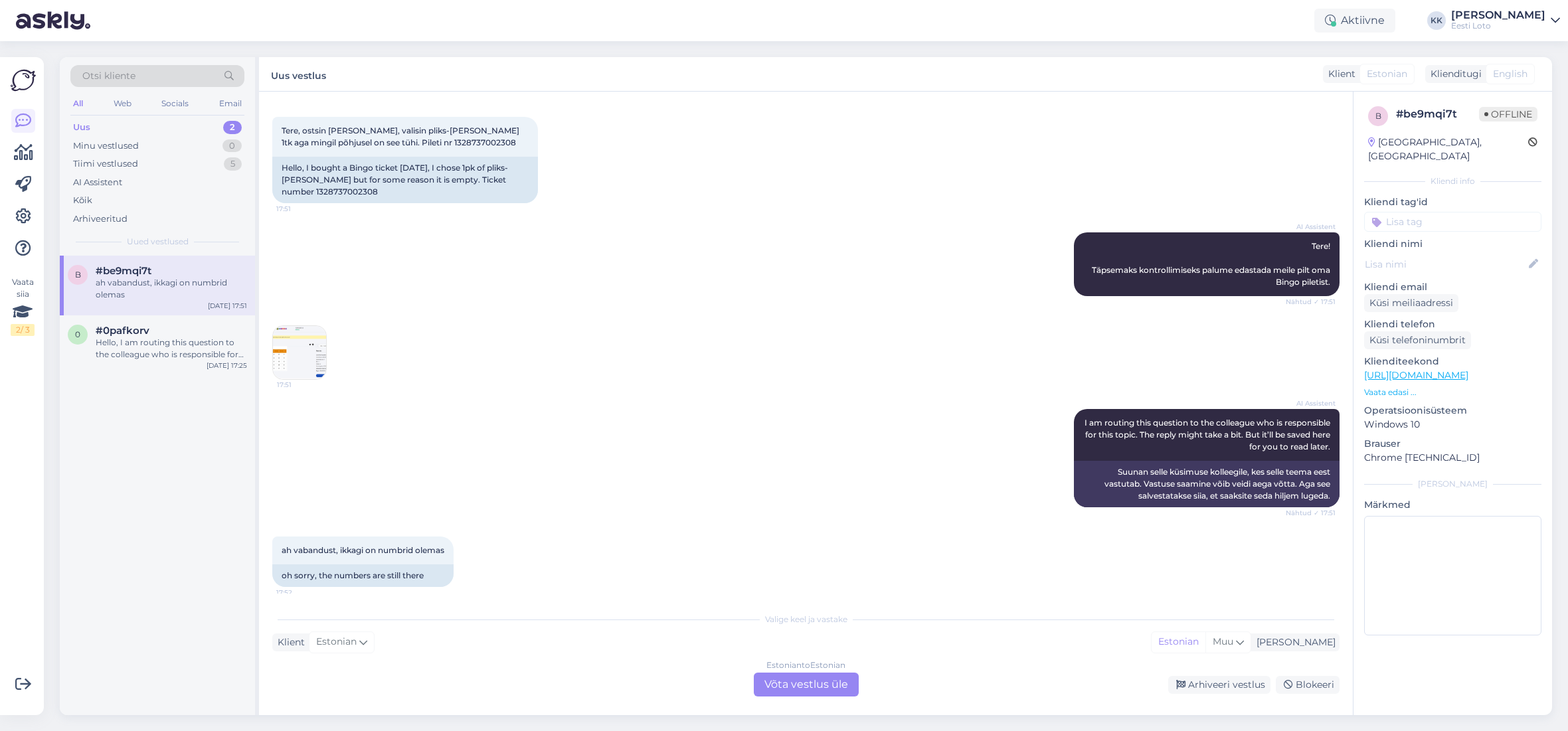
click at [295, 358] on img at bounding box center [300, 353] width 53 height 53
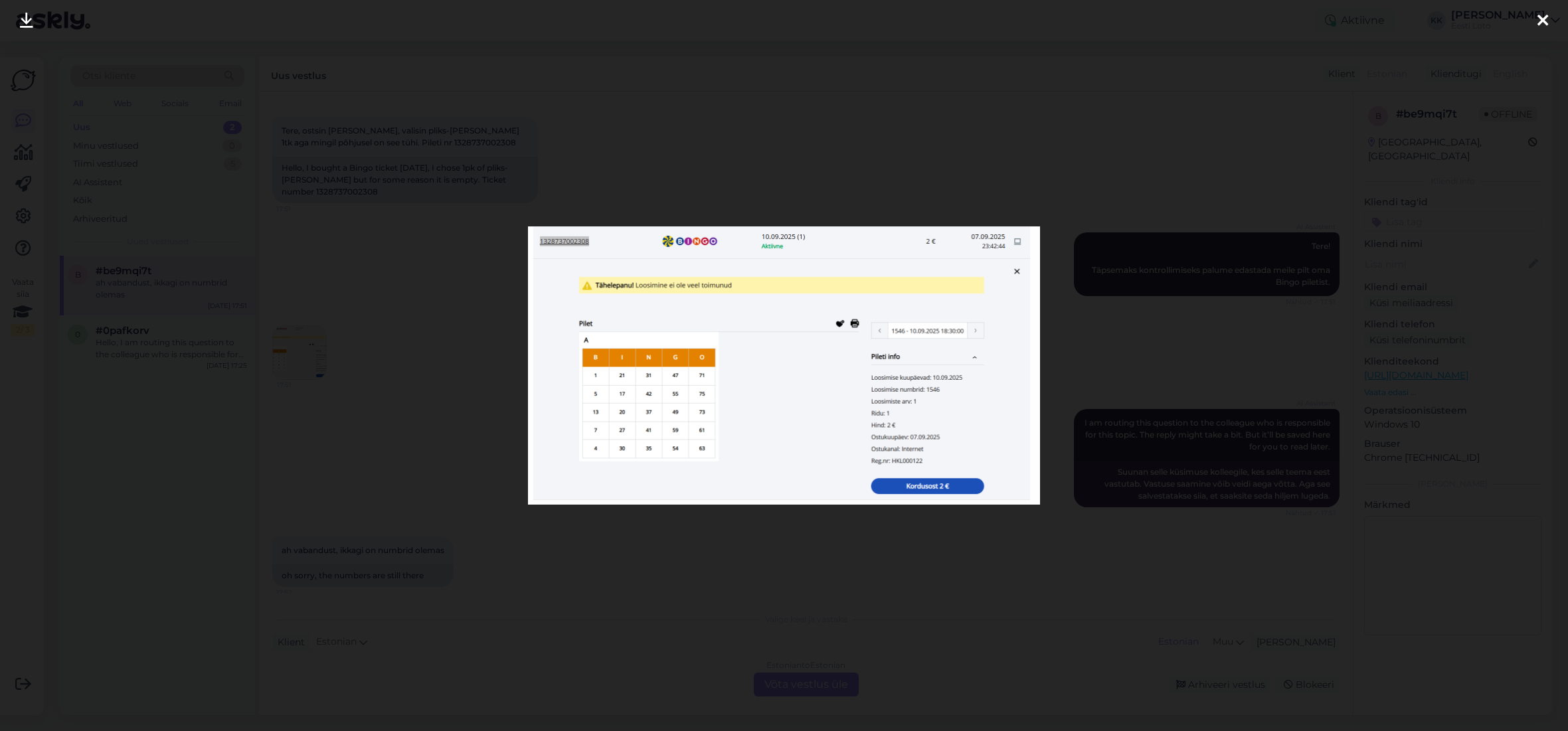
click at [1543, 16] on icon at bounding box center [1543, 21] width 11 height 17
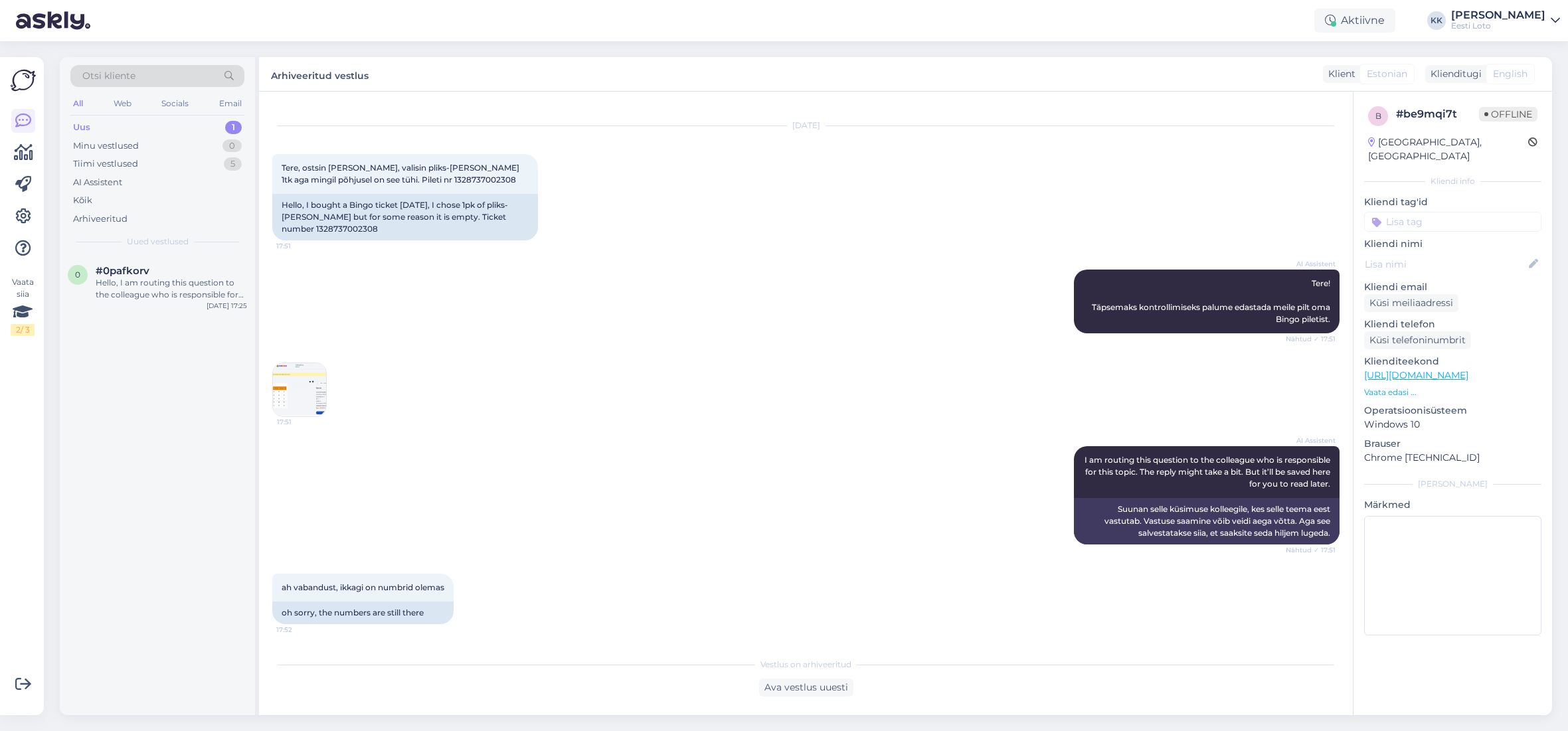
scroll to position [21, 0]
